Goal: Register for event/course

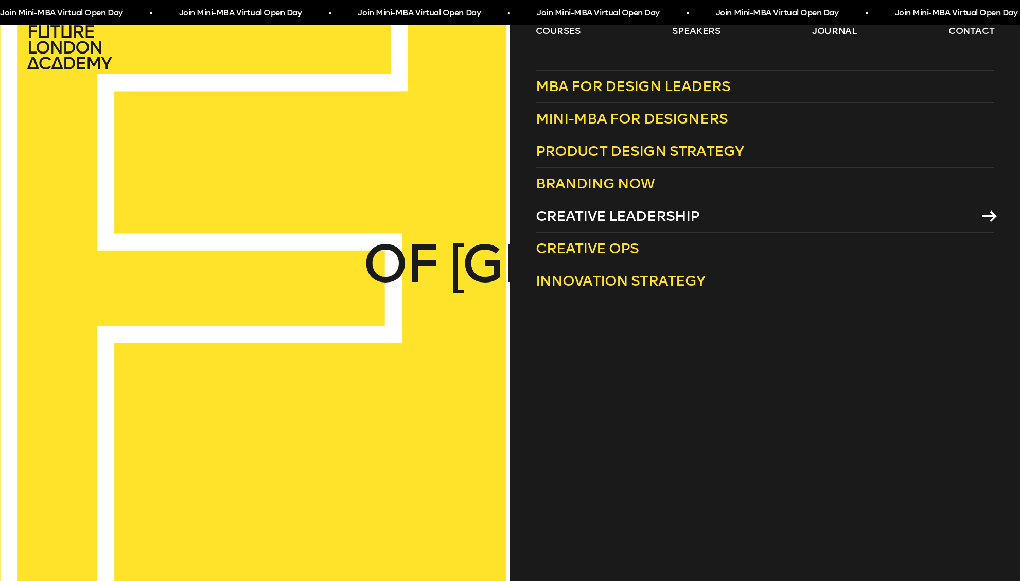
click at [648, 220] on span "Creative Leadership" at bounding box center [617, 215] width 164 height 17
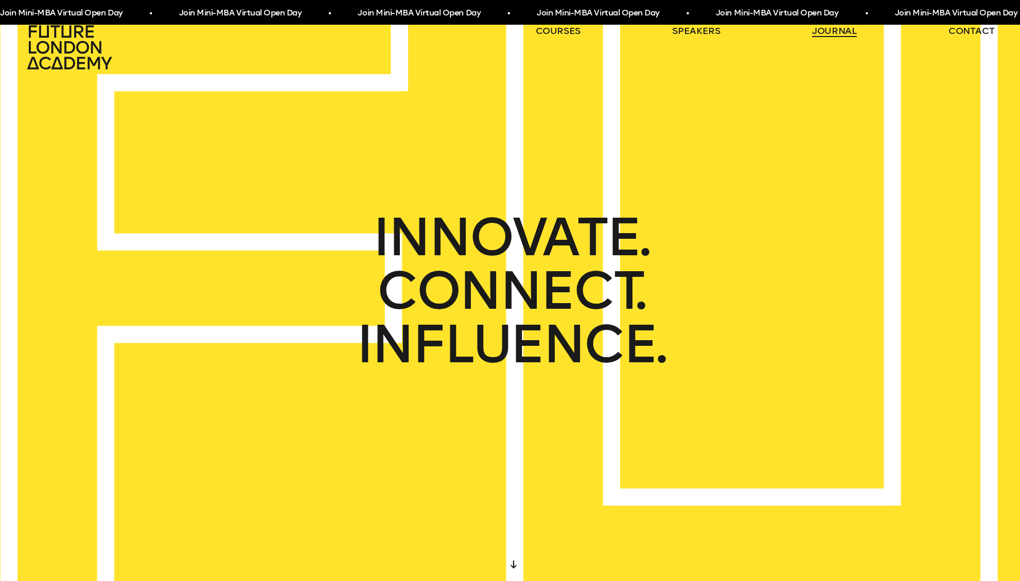
click at [845, 32] on link "journal" at bounding box center [834, 31] width 45 height 12
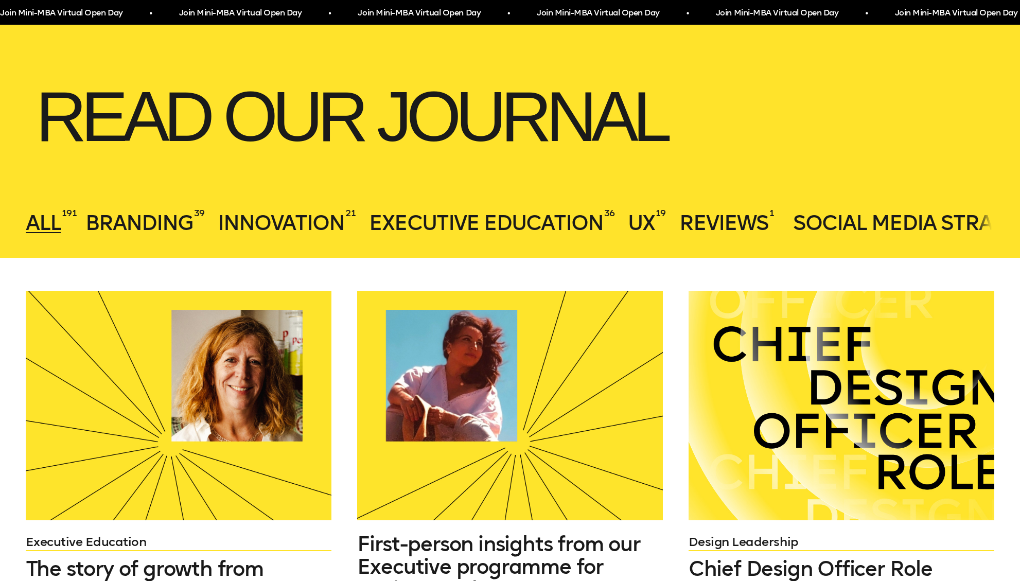
scroll to position [292, 0]
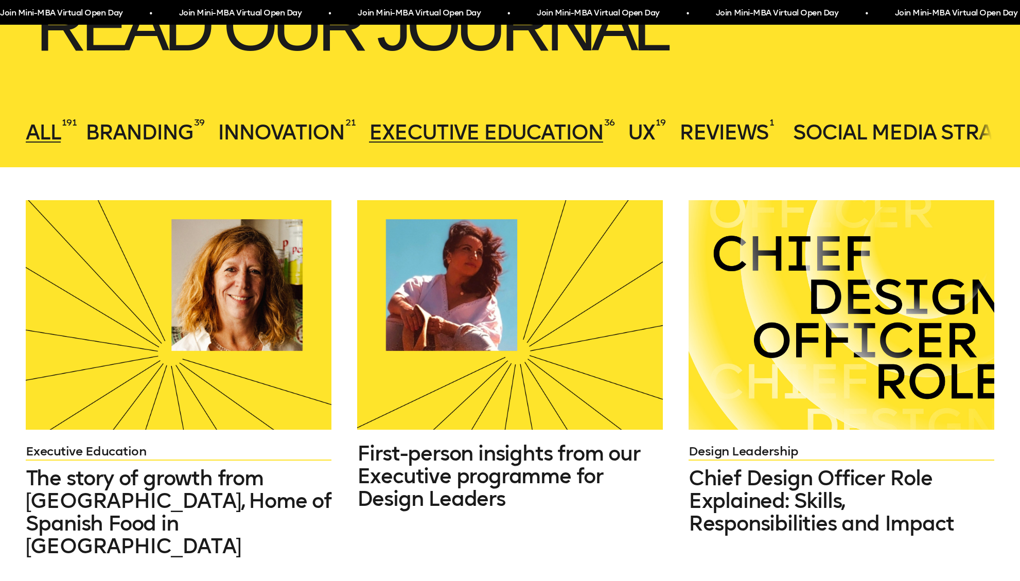
click at [543, 136] on span "Executive Education" at bounding box center [486, 132] width 234 height 25
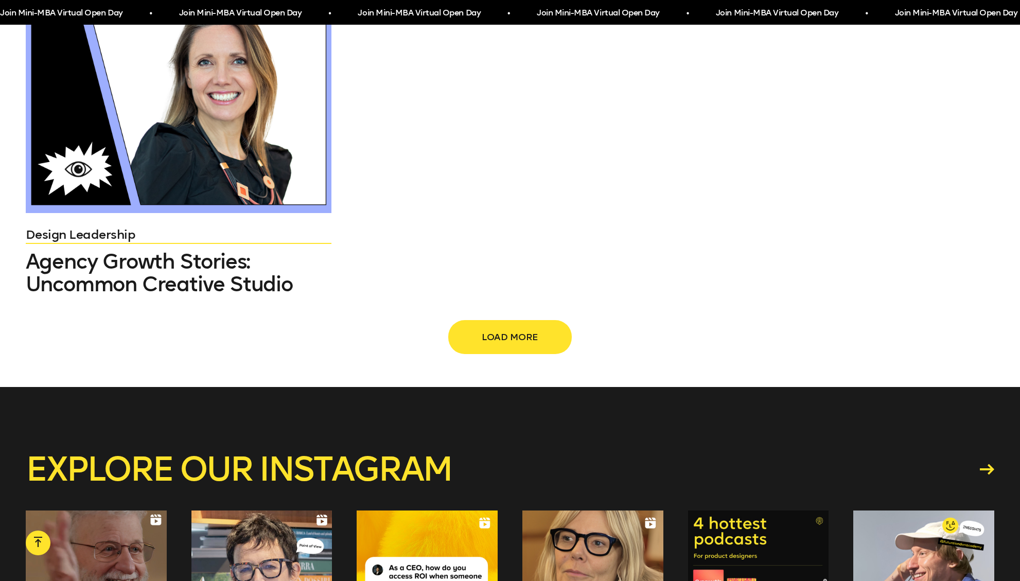
scroll to position [1762, 0]
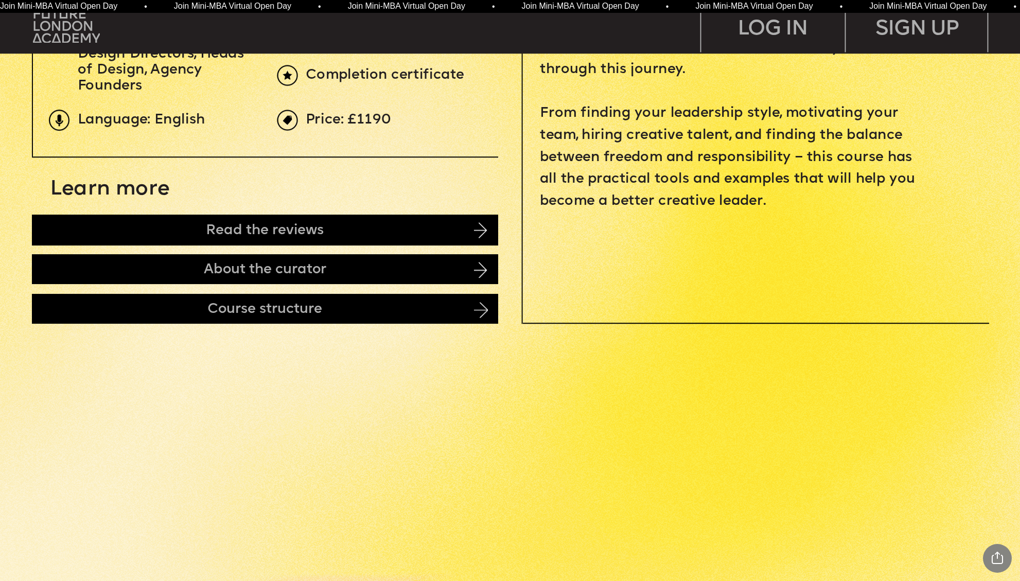
scroll to position [678, 0]
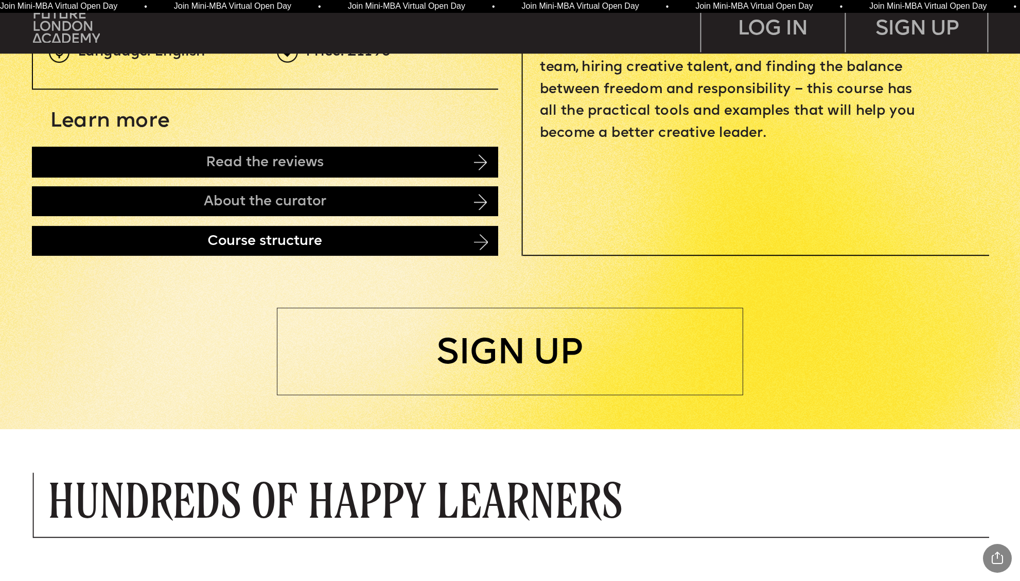
click at [438, 243] on div "Course structure" at bounding box center [265, 241] width 466 height 30
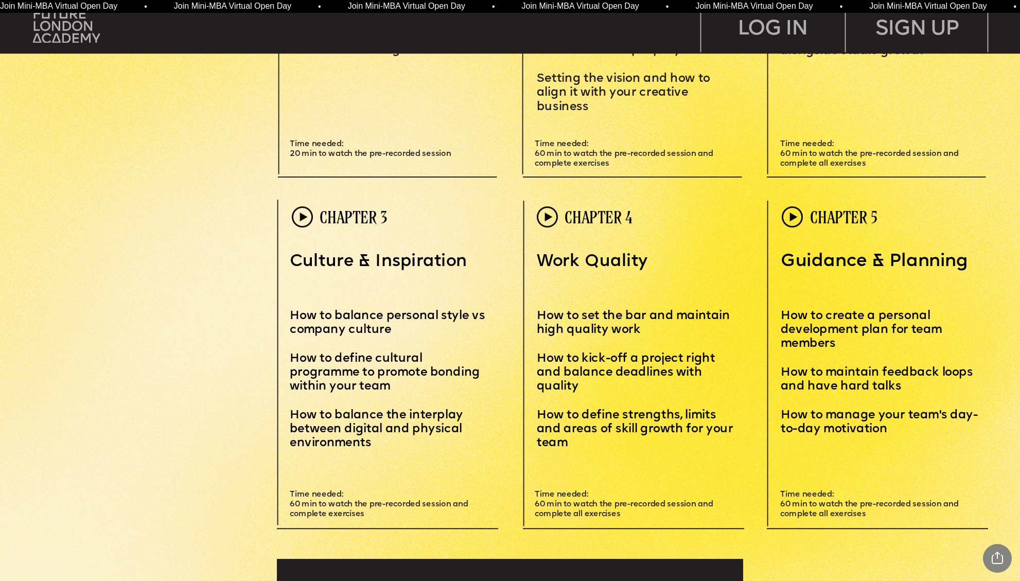
scroll to position [3116, 0]
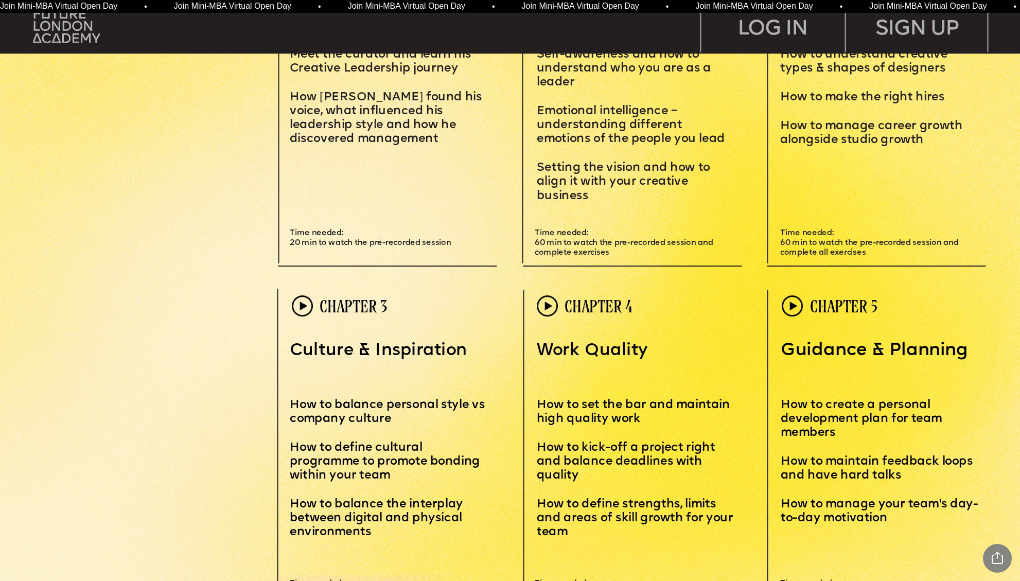
click at [435, 7] on span "Join Mini-MBA Virtual Open Day • Join Mini-MBA Virtual Open Day • Join Mini-MBA…" at bounding box center [433, 6] width 869 height 9
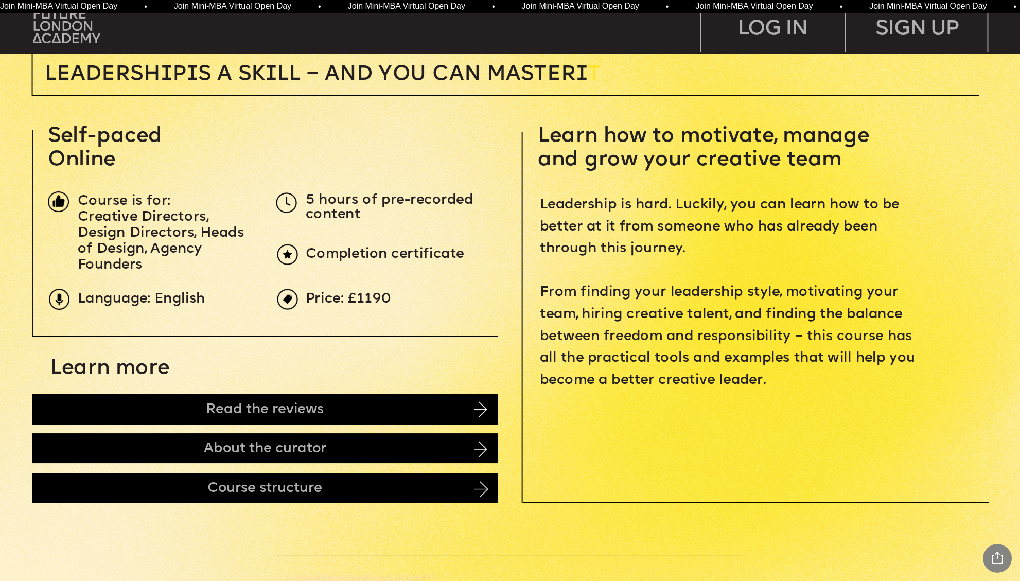
scroll to position [0, 0]
